Goal: Transaction & Acquisition: Purchase product/service

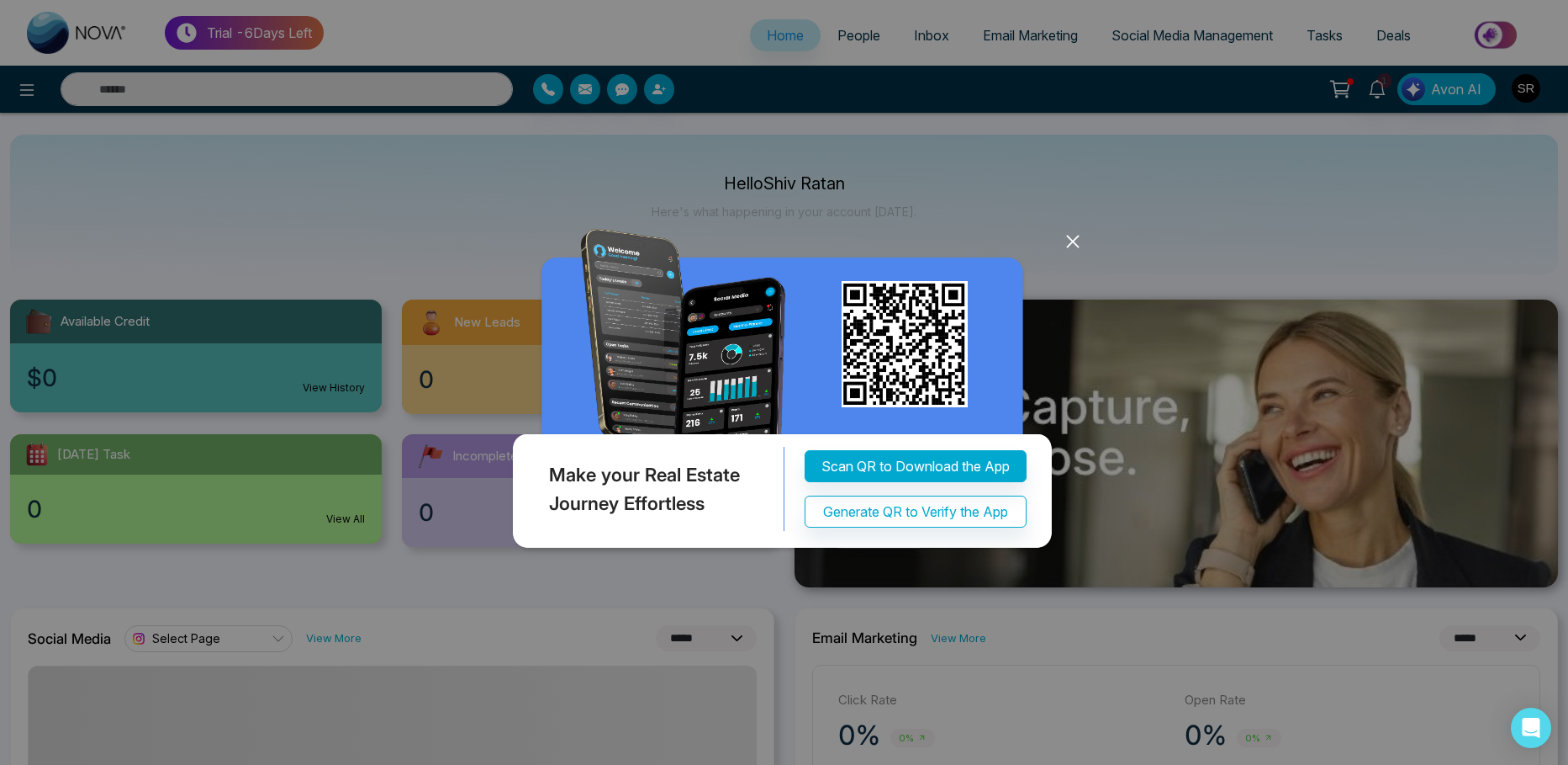
select select "*"
click at [1072, 241] on icon at bounding box center [1072, 241] width 11 height 11
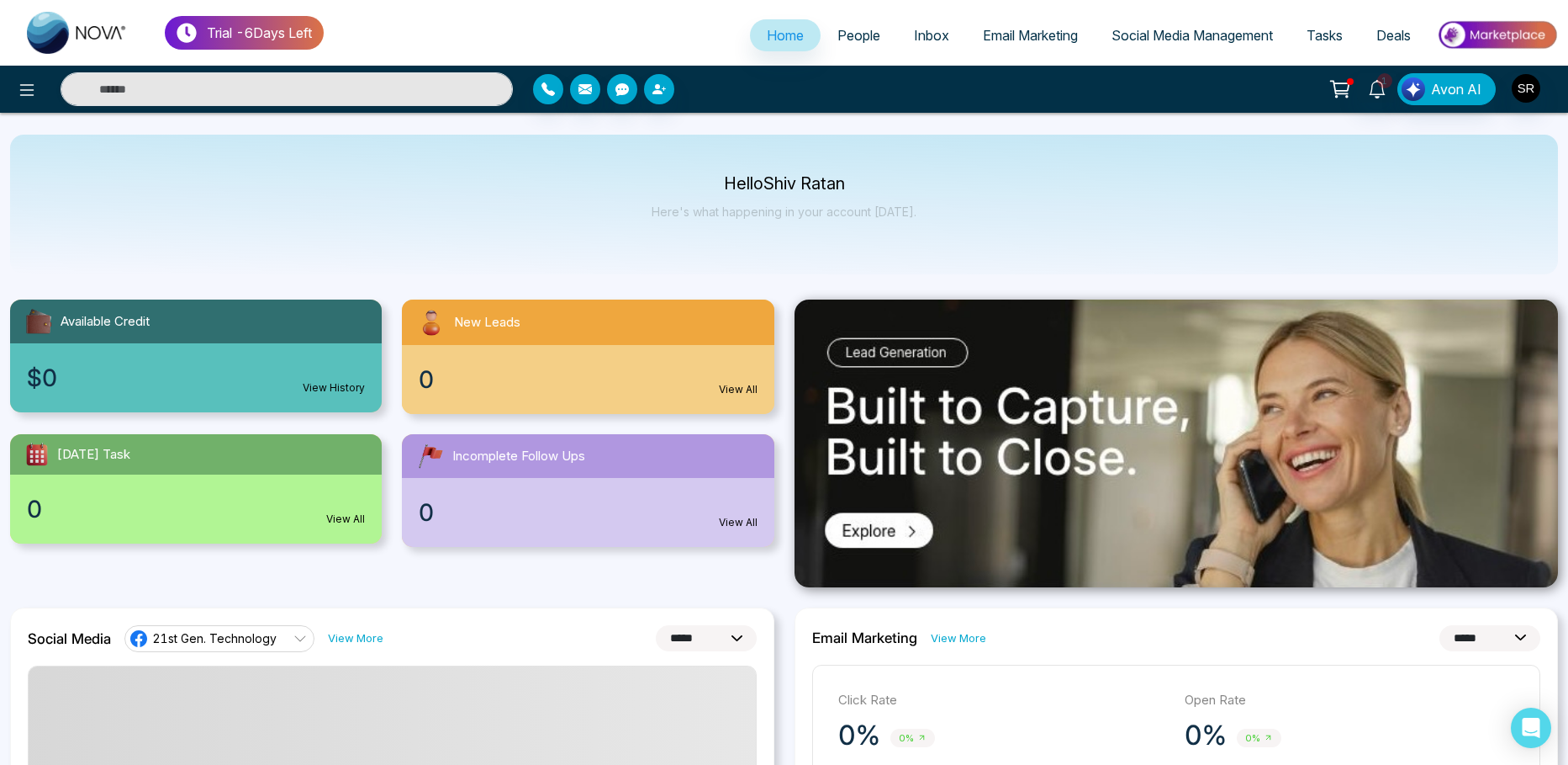
click at [1351, 95] on icon at bounding box center [1340, 89] width 24 height 24
select select "*"
